Goal: Information Seeking & Learning: Learn about a topic

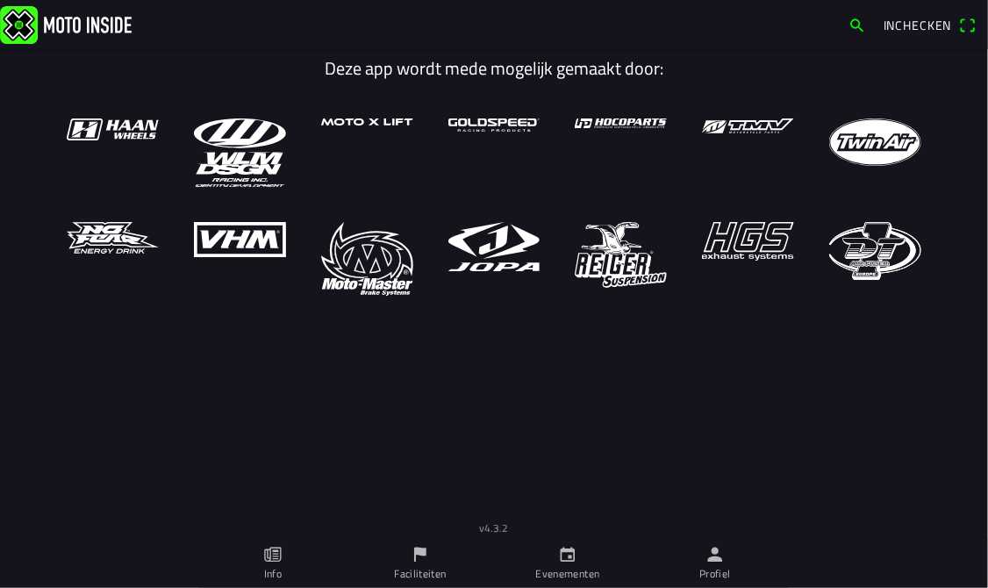
click at [574, 563] on icon "calendar" at bounding box center [567, 554] width 19 height 19
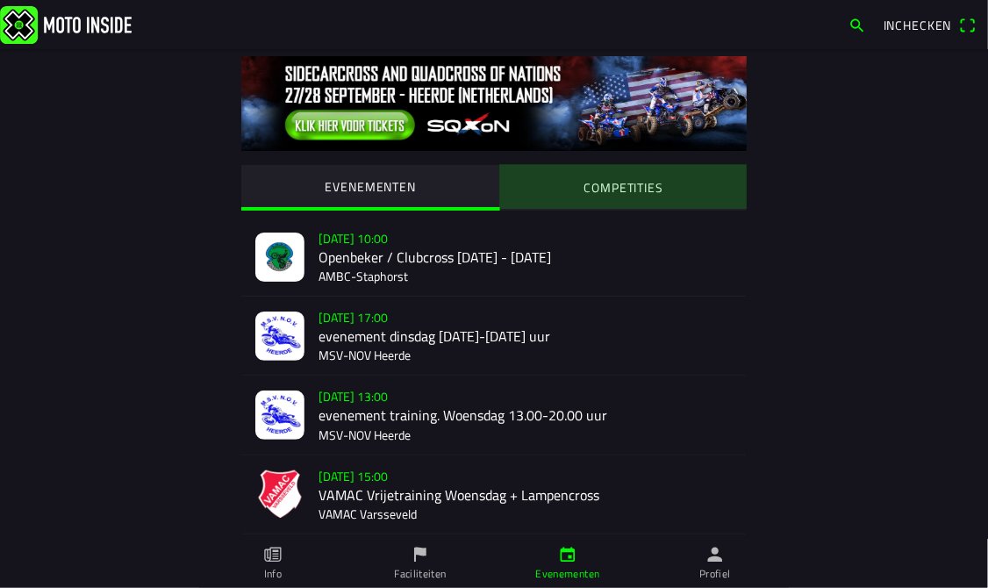
click at [569, 199] on button "COMPETITIES" at bounding box center [624, 187] width 248 height 44
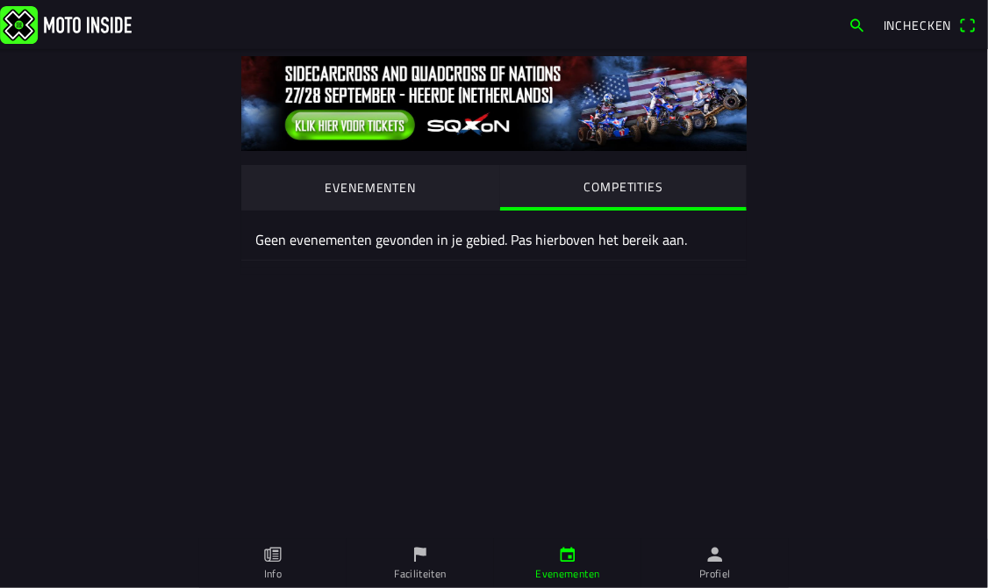
click at [429, 190] on button "EVENEMENTEN" at bounding box center [370, 187] width 259 height 44
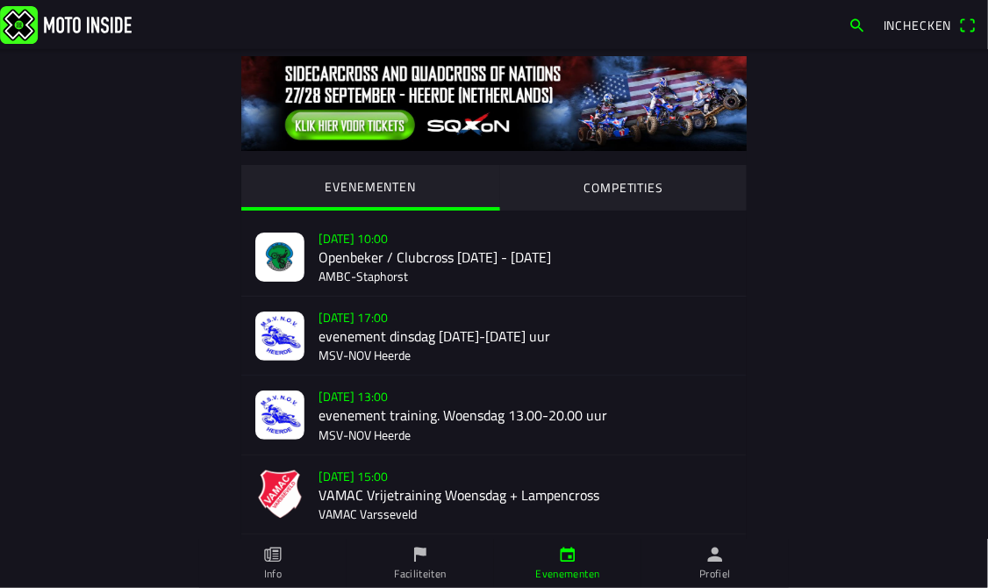
click at [392, 563] on link "Faciliteiten" at bounding box center [420, 563] width 147 height 49
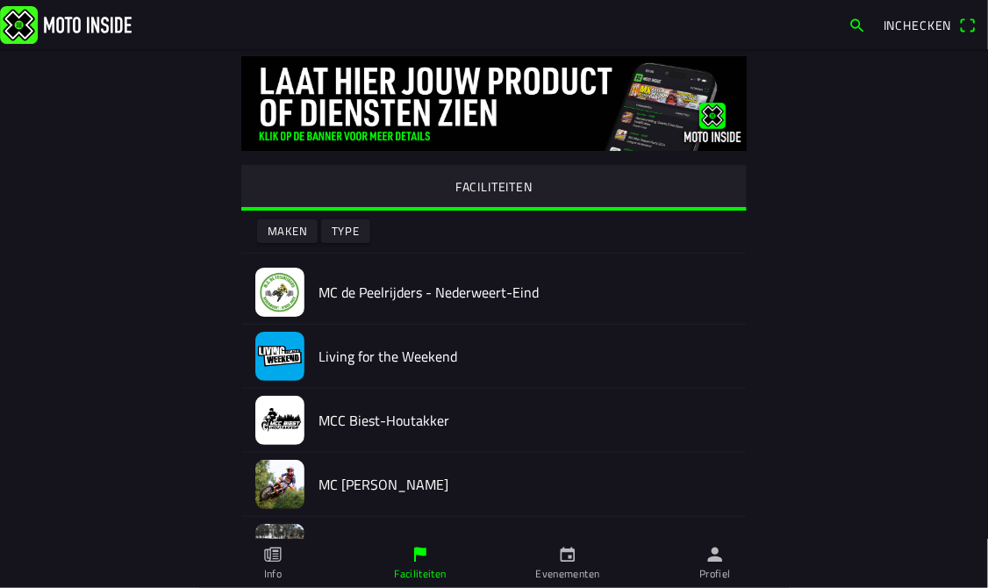
click at [567, 560] on icon "calendar" at bounding box center [567, 554] width 19 height 19
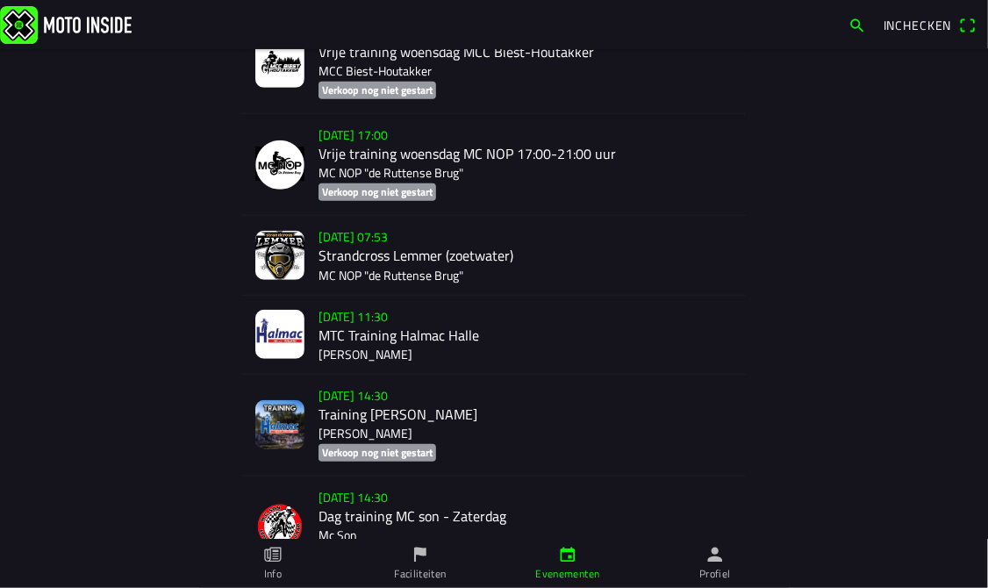
scroll to position [7719, 0]
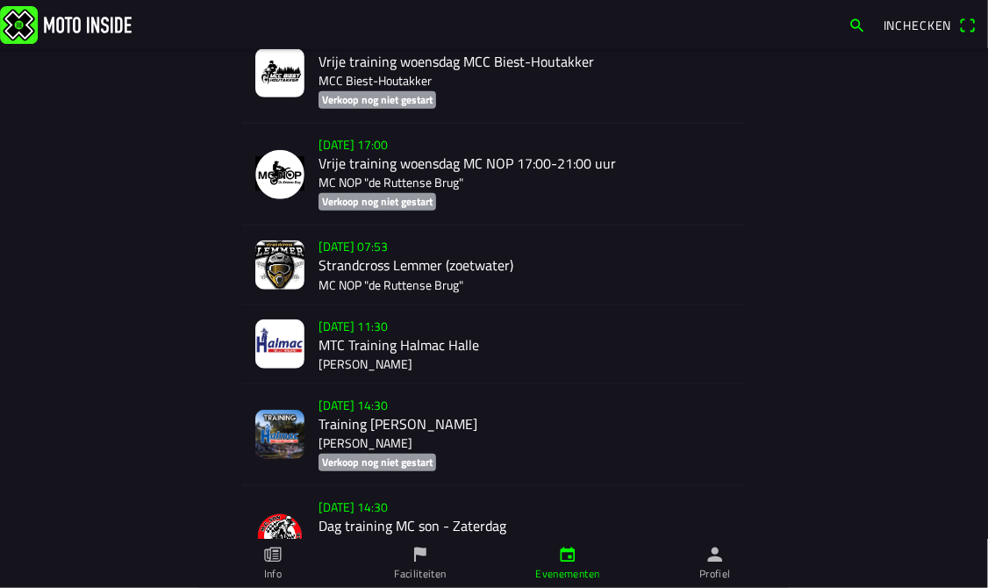
click at [470, 277] on div "[DATE] 07:53 Strandcross Lemmer (zoetwater) MC NOP "de Ruttense Brug"" at bounding box center [526, 265] width 414 height 78
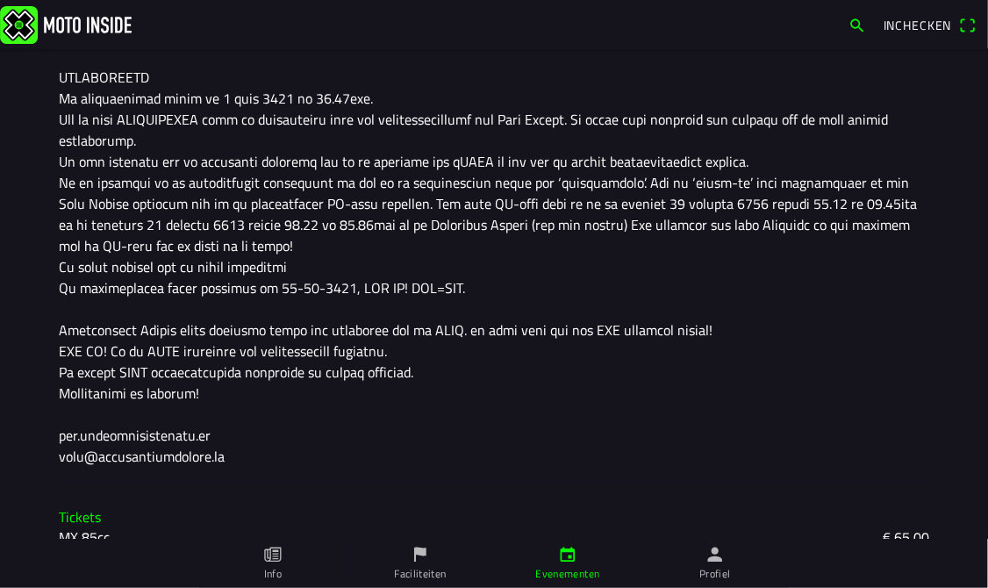
scroll to position [420, 0]
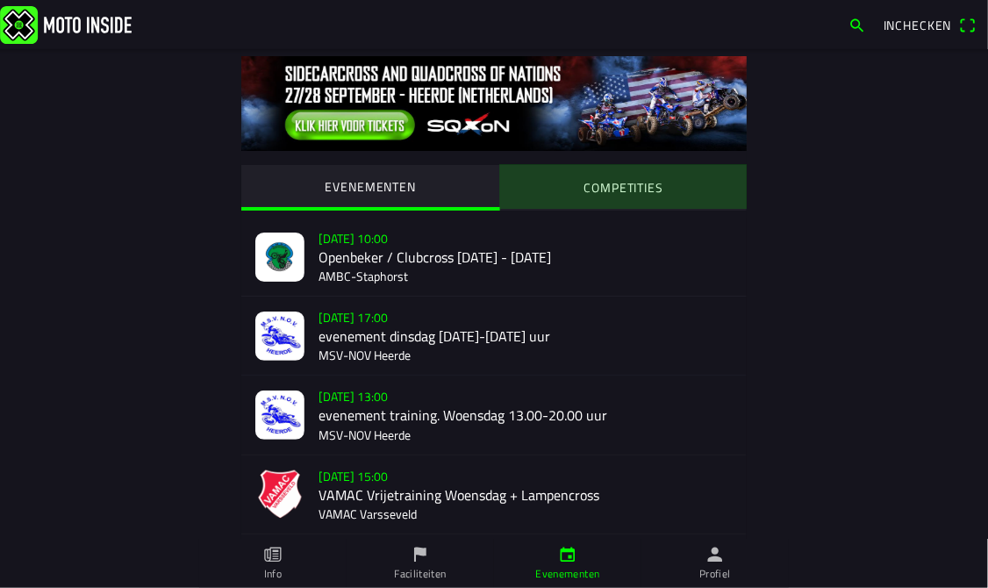
click at [0, 0] on slot "COMPETITIES" at bounding box center [0, 0] width 0 height 0
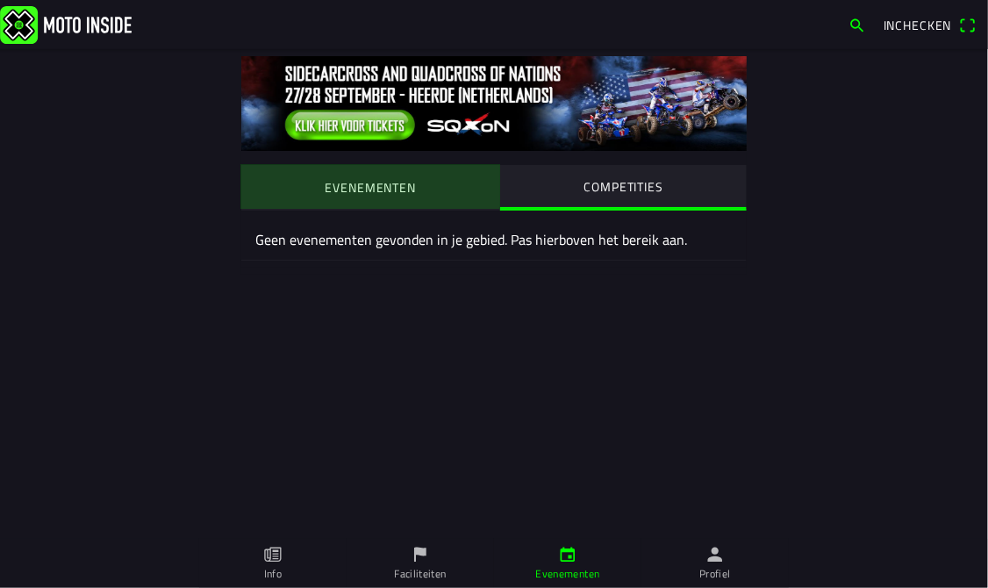
click at [0, 0] on slot "EVENEMENTEN" at bounding box center [0, 0] width 0 height 0
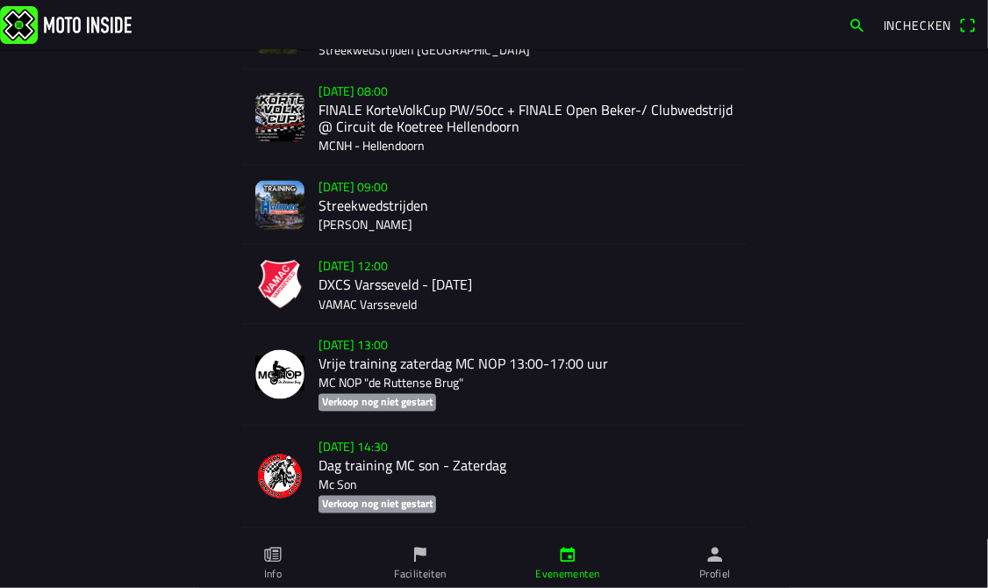
scroll to position [965, 0]
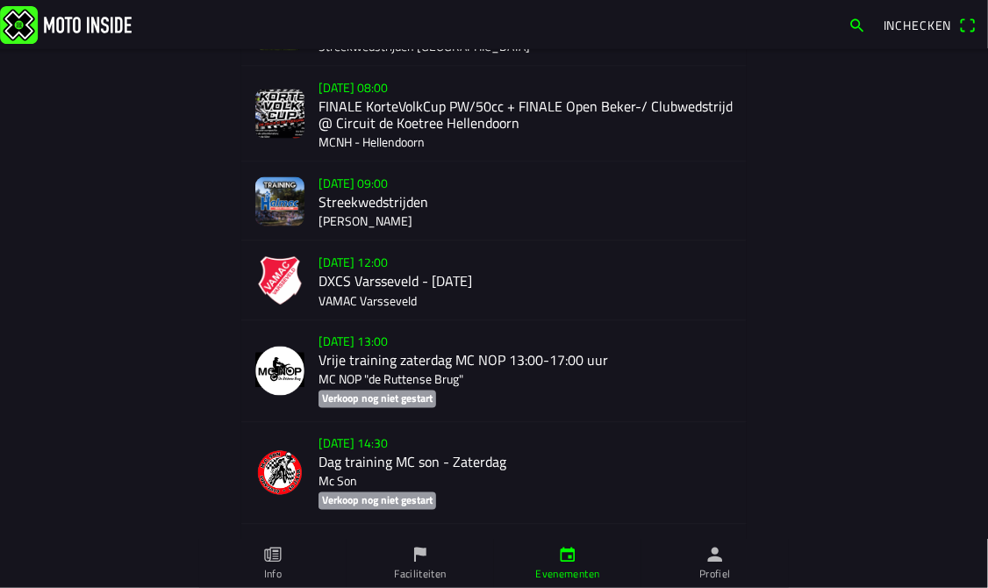
click at [387, 204] on div "[DATE] 09:00 Streekwedstrijden [GEOGRAPHIC_DATA]" at bounding box center [526, 201] width 414 height 78
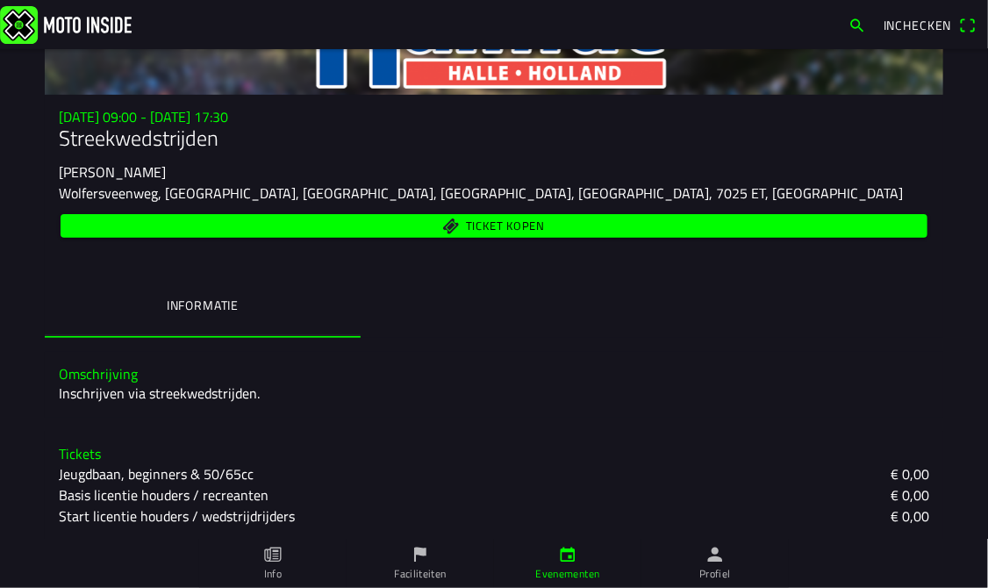
scroll to position [132, 0]
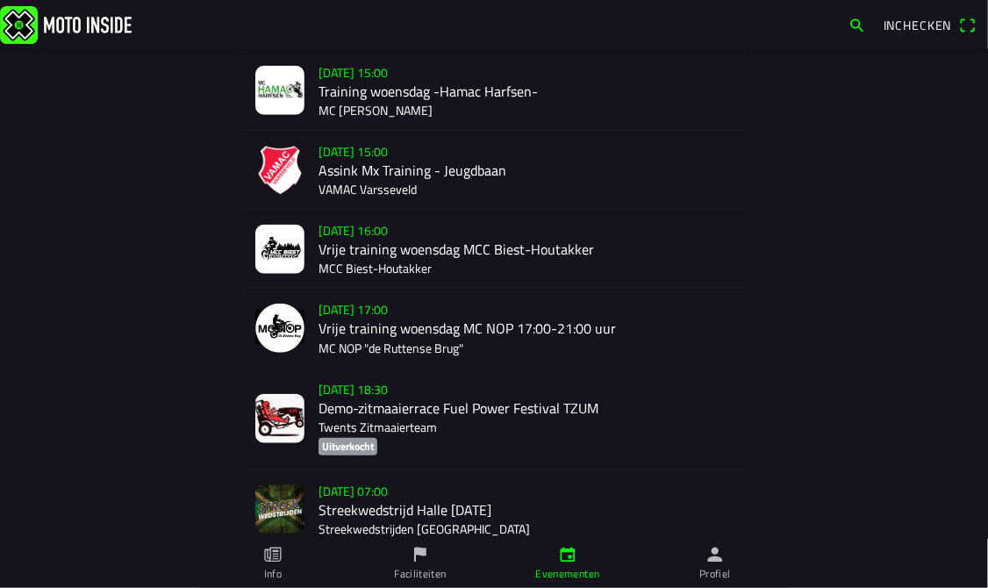
scroll to position [614, 0]
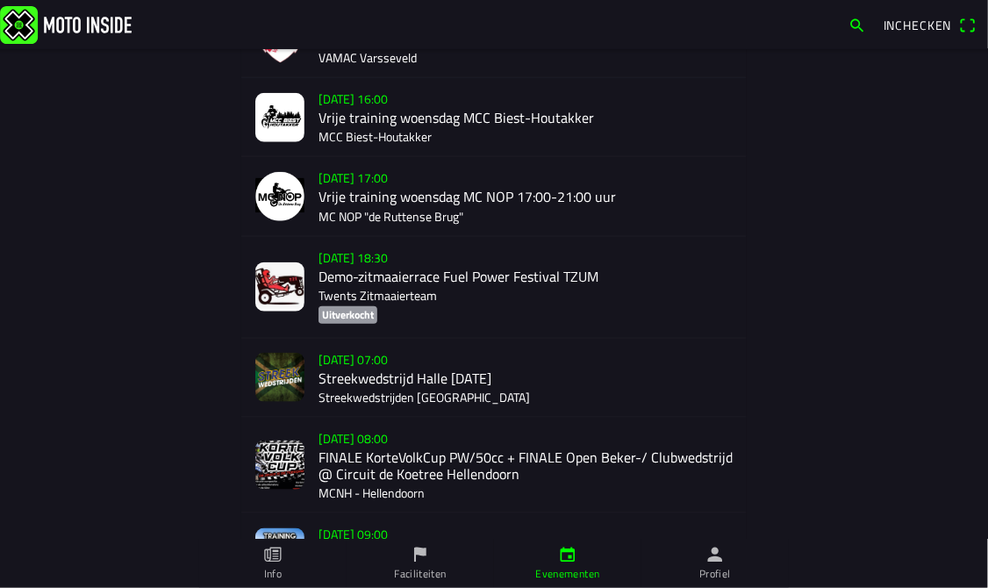
click at [393, 381] on div "[DATE] 07:00 Streekwedstrijd Halle [DATE] Streekwedstrijden [GEOGRAPHIC_DATA]" at bounding box center [526, 378] width 414 height 78
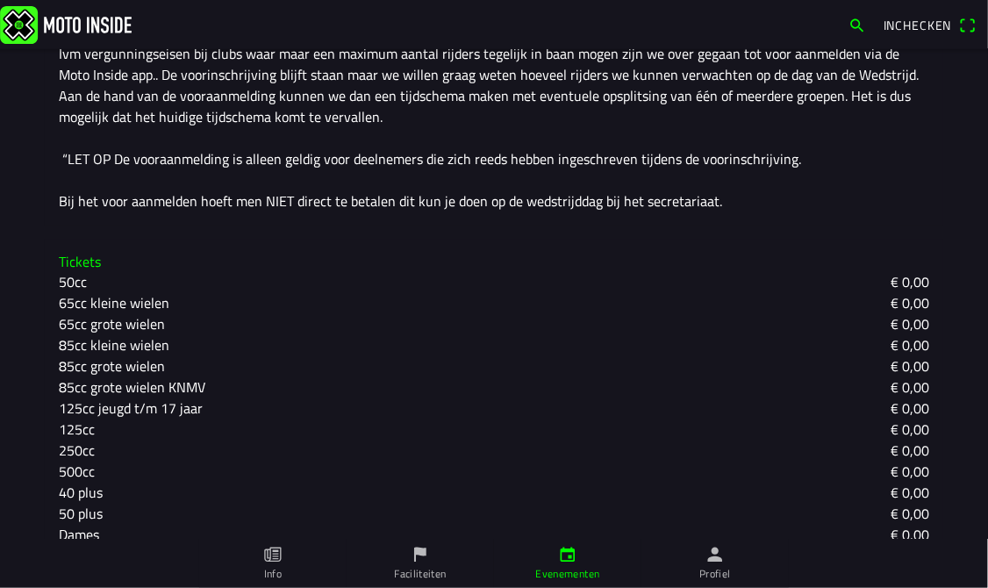
scroll to position [574, 0]
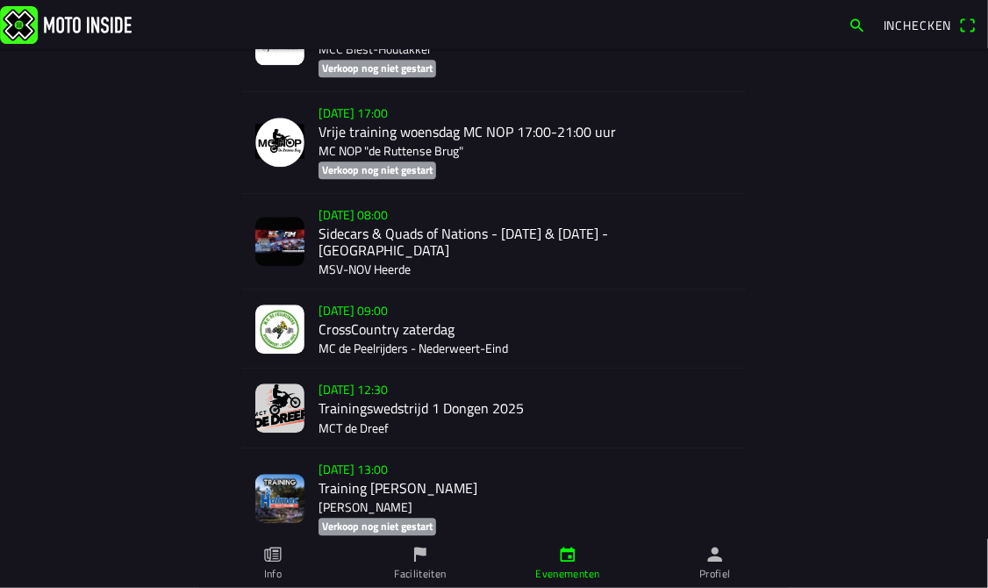
scroll to position [4037, 0]
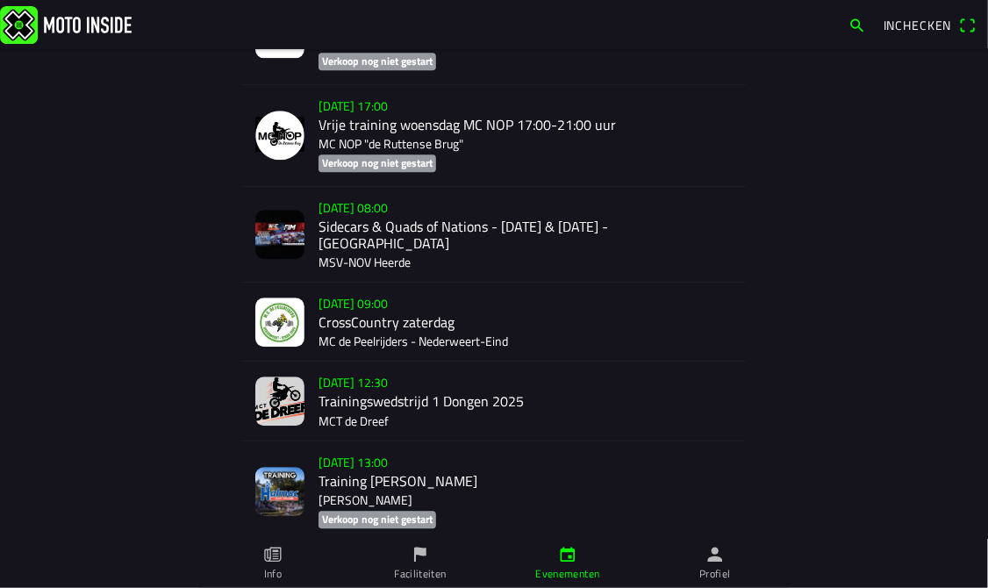
click at [459, 236] on div "[DATE] 08:00 Sidecars & Quads of Nations - [DATE] & [DATE] - Heerde MSV-NOV Hee…" at bounding box center [526, 234] width 414 height 95
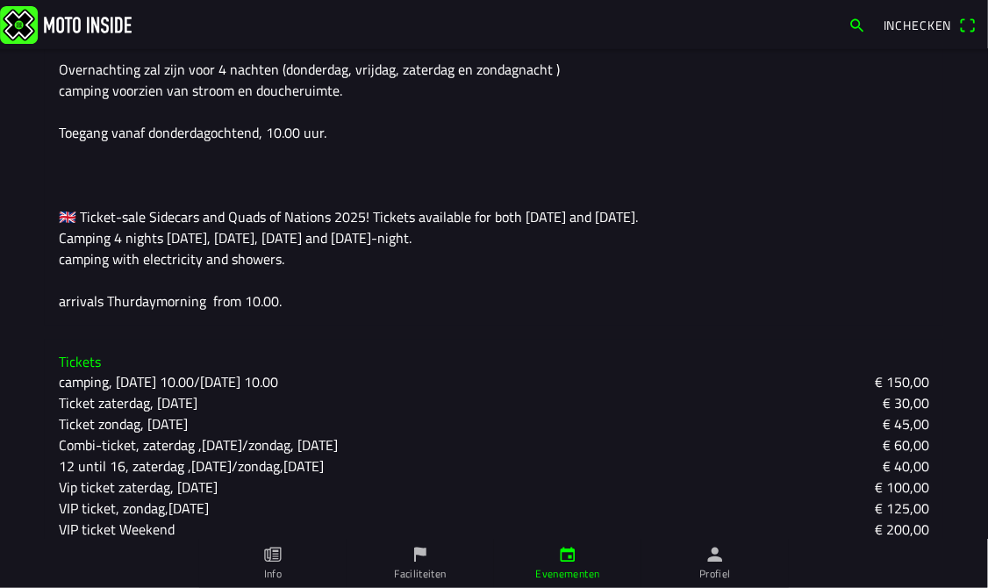
scroll to position [511, 0]
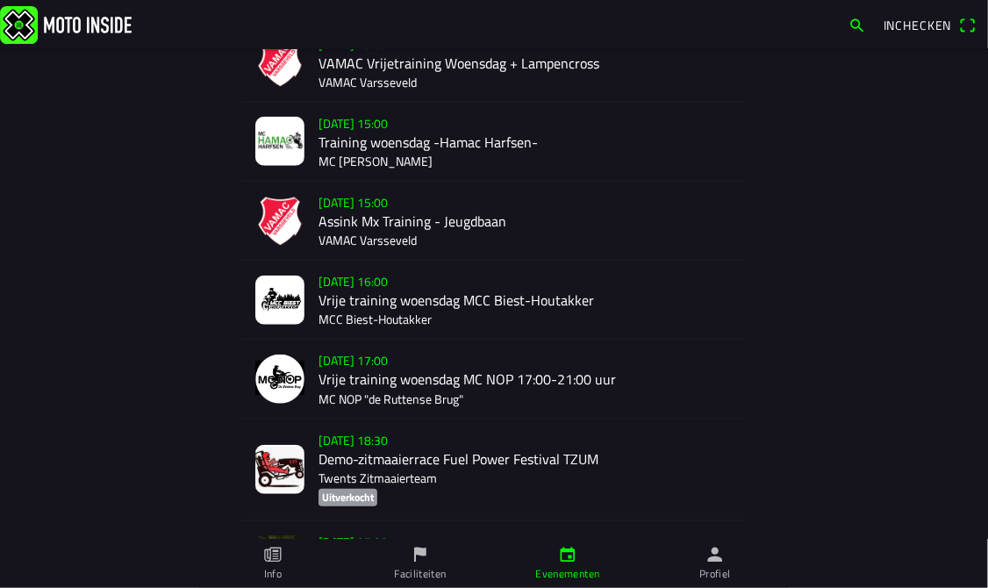
scroll to position [439, 0]
